Goal: Check status: Check status

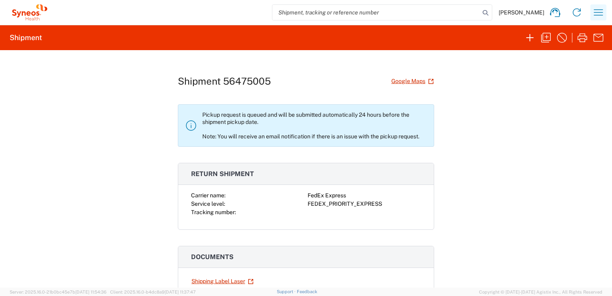
click at [593, 14] on icon "button" at bounding box center [598, 12] width 13 height 13
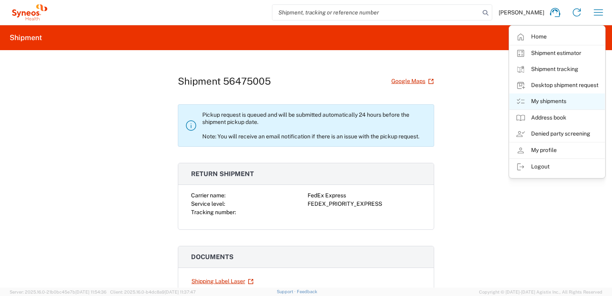
click at [545, 101] on link "My shipments" at bounding box center [557, 101] width 95 height 16
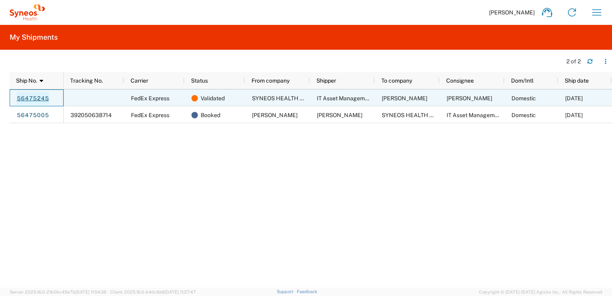
click at [27, 98] on link "56475245" at bounding box center [32, 98] width 33 height 13
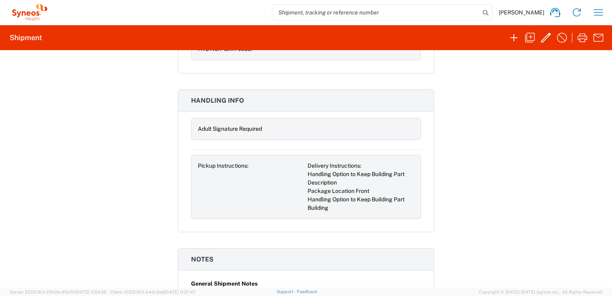
scroll to position [521, 0]
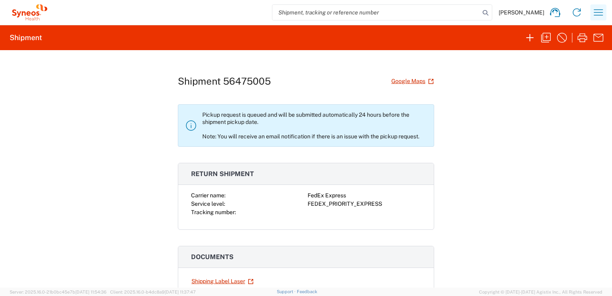
click at [599, 14] on icon "button" at bounding box center [598, 12] width 13 height 13
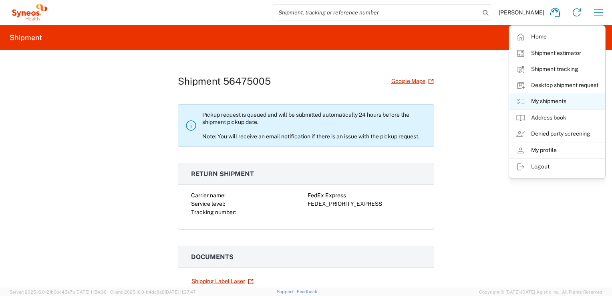
click at [544, 99] on link "My shipments" at bounding box center [557, 101] width 95 height 16
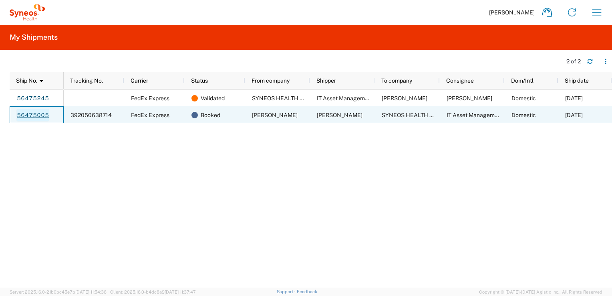
click at [25, 116] on link "56475005" at bounding box center [32, 115] width 33 height 13
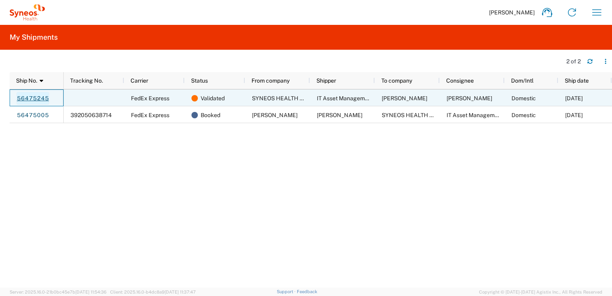
click at [45, 99] on link "56475245" at bounding box center [32, 98] width 33 height 13
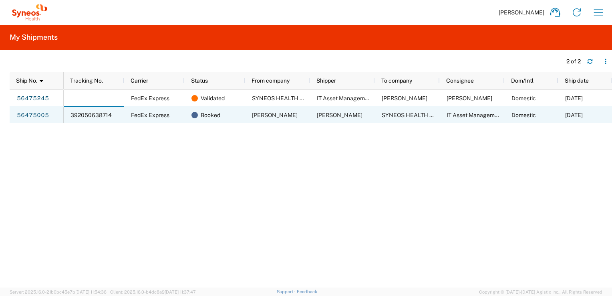
click at [88, 114] on span "392050638714" at bounding box center [91, 115] width 41 height 6
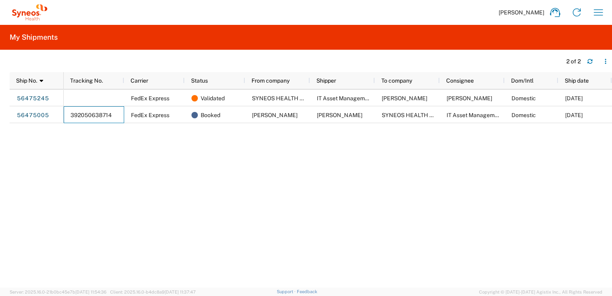
click at [157, 156] on div "FedEx Express Validated SYNEOS HEALTH LLC IT Asset Management [PERSON_NAME] [PE…" at bounding box center [338, 188] width 549 height 198
